Goal: Transaction & Acquisition: Register for event/course

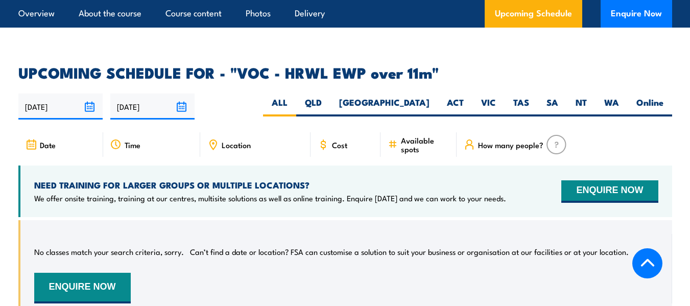
scroll to position [1482, 0]
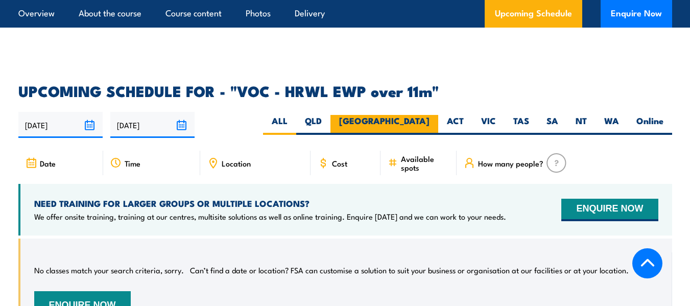
click at [420, 131] on label "[GEOGRAPHIC_DATA]" at bounding box center [385, 125] width 108 height 20
click at [430, 122] on input "[GEOGRAPHIC_DATA]" at bounding box center [433, 118] width 7 height 7
radio input "true"
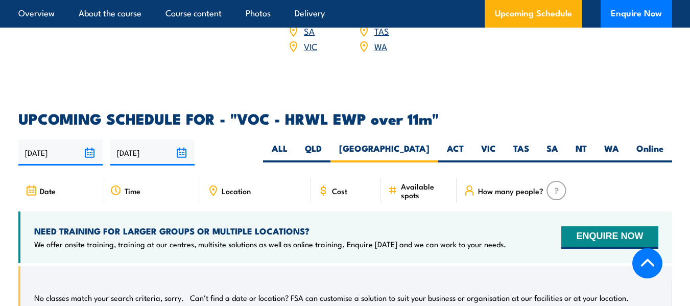
scroll to position [1433, 0]
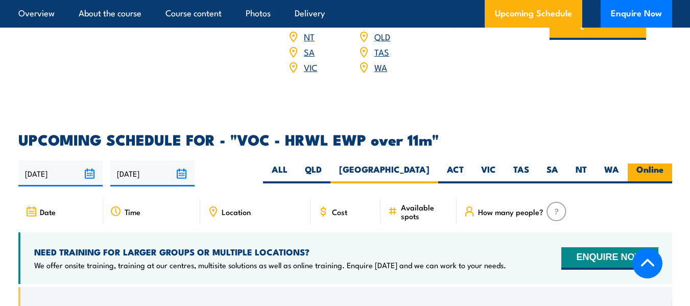
click at [657, 178] on label "Online" at bounding box center [650, 173] width 44 height 20
click at [664, 170] on input "Online" at bounding box center [667, 166] width 7 height 7
radio input "true"
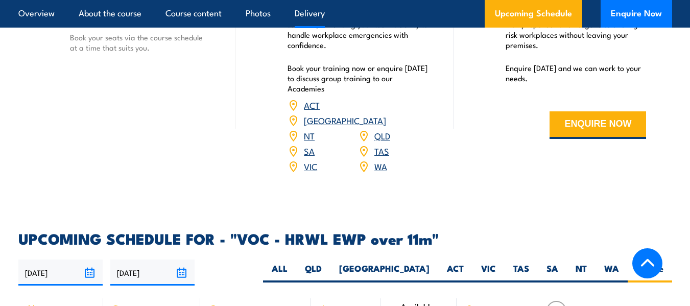
scroll to position [1280, 0]
